Goal: Task Accomplishment & Management: Manage account settings

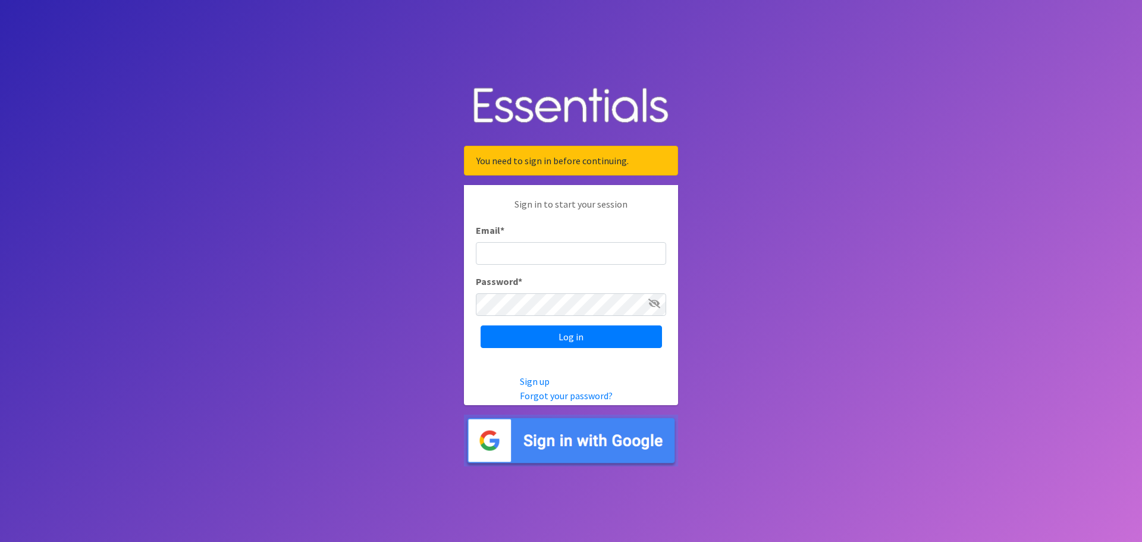
click at [507, 254] on input "Email *" at bounding box center [571, 253] width 190 height 23
type input "[PERSON_NAME][EMAIL_ADDRESS][PERSON_NAME][DOMAIN_NAME]"
click at [480, 325] on input "Log in" at bounding box center [570, 336] width 181 height 23
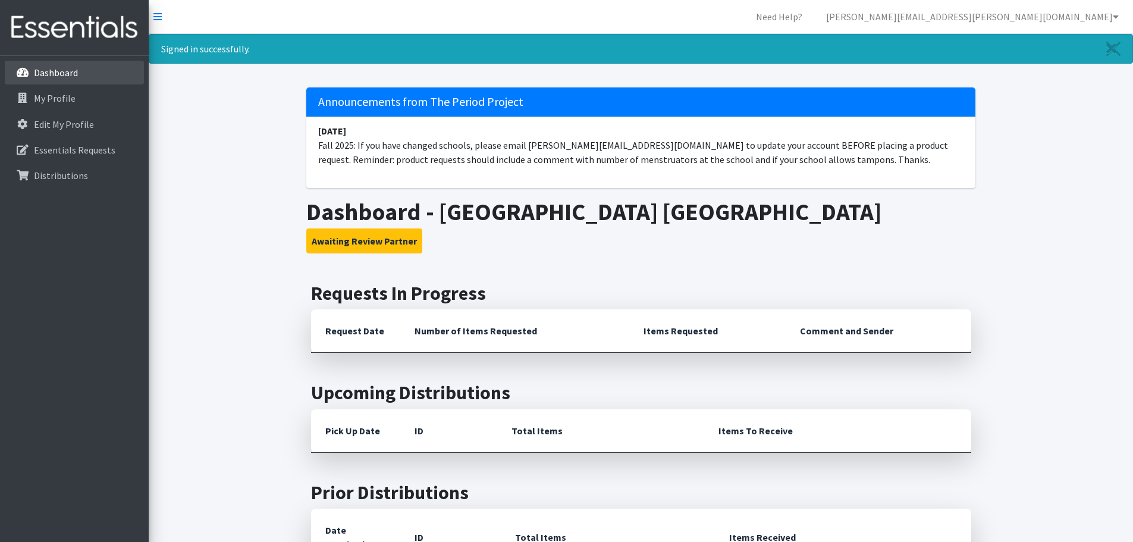
click at [58, 75] on p "Dashboard" at bounding box center [56, 73] width 44 height 12
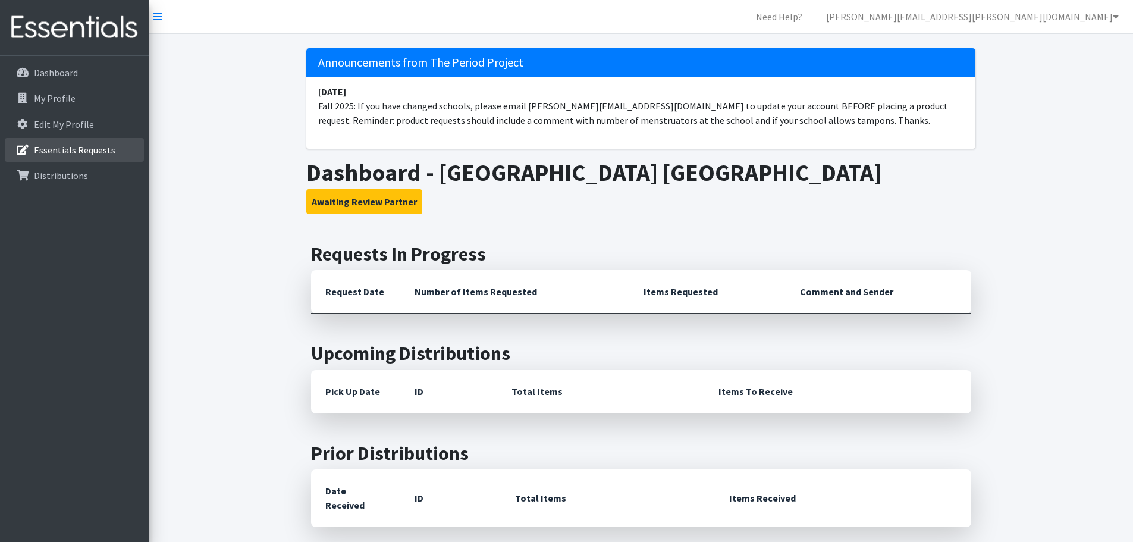
click at [64, 149] on p "Essentials Requests" at bounding box center [74, 150] width 81 height 12
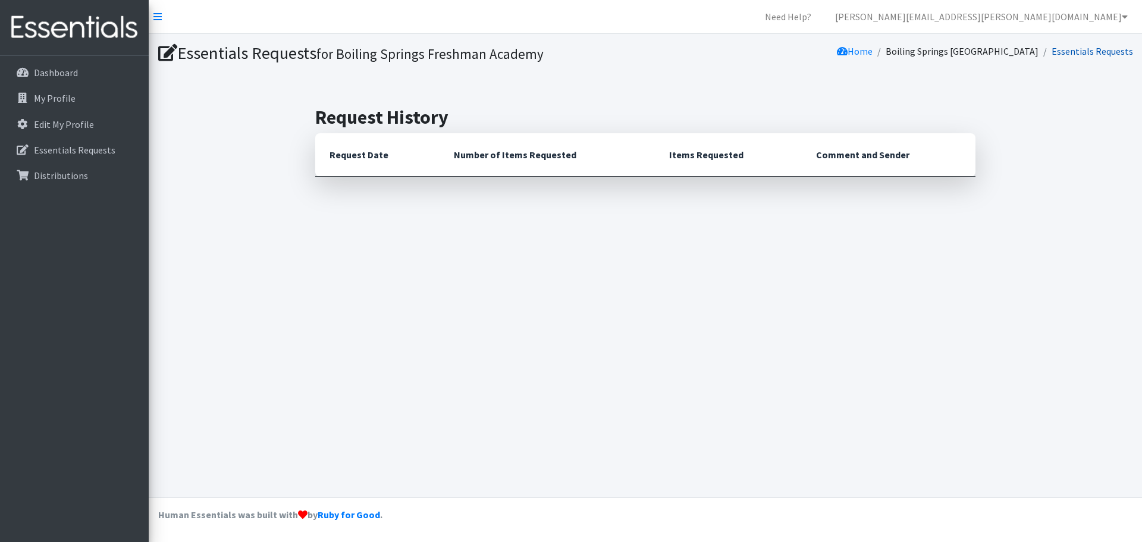
click at [1110, 52] on link "Essentials Requests" at bounding box center [1091, 51] width 81 height 12
click at [52, 149] on p "Essentials Requests" at bounding box center [74, 150] width 81 height 12
click at [59, 125] on p "Edit My Profile" at bounding box center [64, 124] width 60 height 12
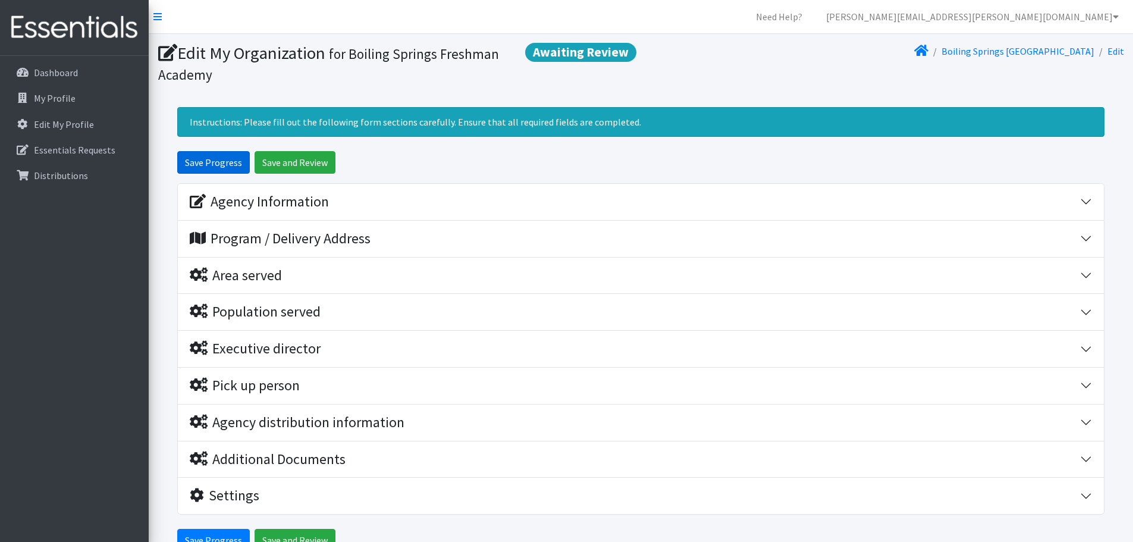
click at [210, 162] on input "Save Progress" at bounding box center [213, 162] width 73 height 23
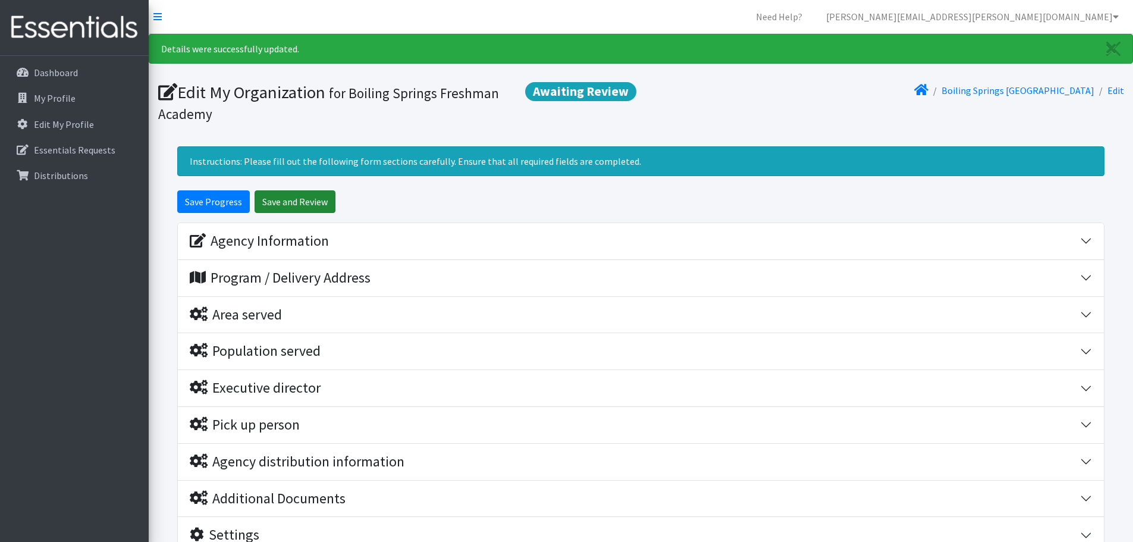
click at [288, 201] on input "Save and Review" at bounding box center [294, 201] width 81 height 23
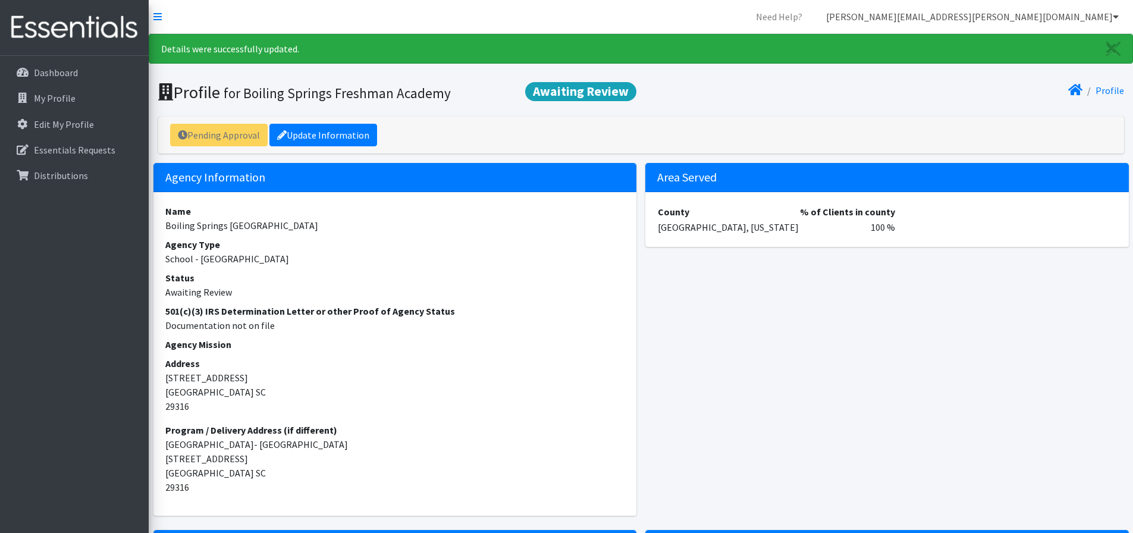
click at [1044, 15] on link "[PERSON_NAME][EMAIL_ADDRESS][PERSON_NAME][DOMAIN_NAME]" at bounding box center [972, 17] width 312 height 24
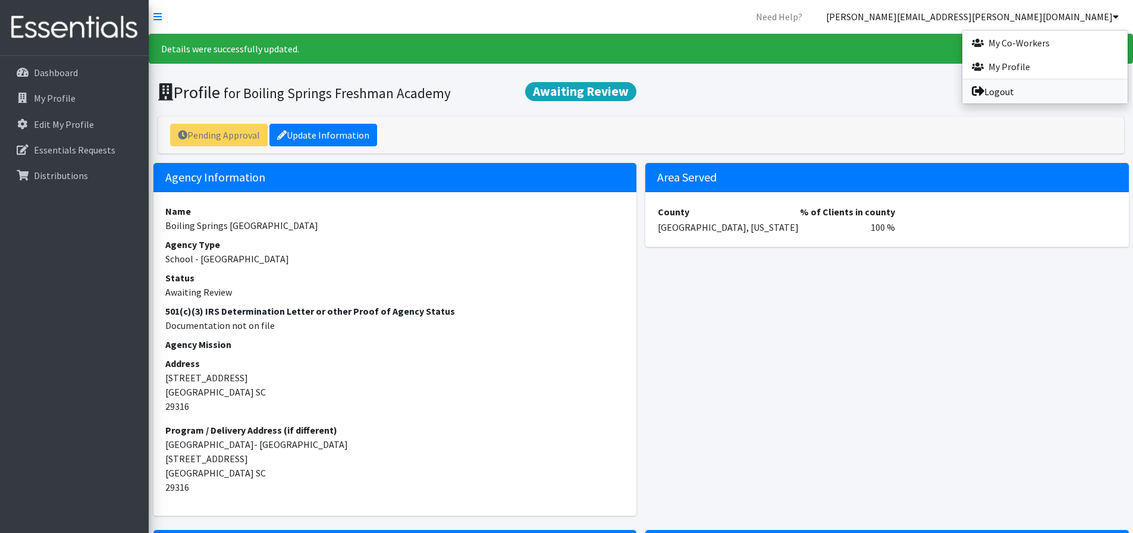
click at [1000, 89] on link "Logout" at bounding box center [1044, 92] width 165 height 24
